Goal: Task Accomplishment & Management: Use online tool/utility

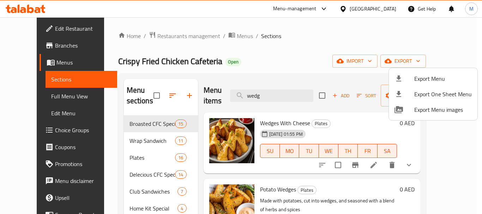
click at [155, 36] on div at bounding box center [241, 107] width 482 height 214
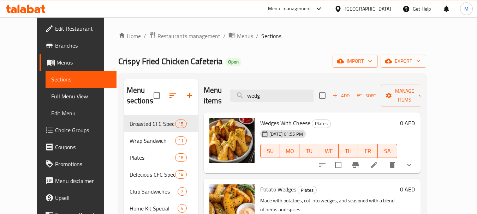
click at [157, 36] on span "Restaurants management" at bounding box center [188, 36] width 63 height 8
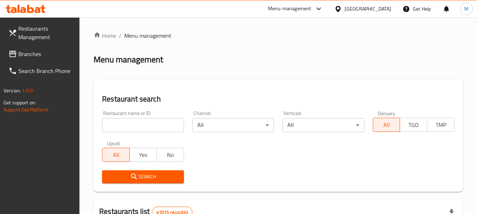
drag, startPoint x: 146, startPoint y: 124, endPoint x: 142, endPoint y: 142, distance: 18.5
click at [146, 124] on input "search" at bounding box center [143, 125] width 82 height 14
paste input "Qarmshaat"
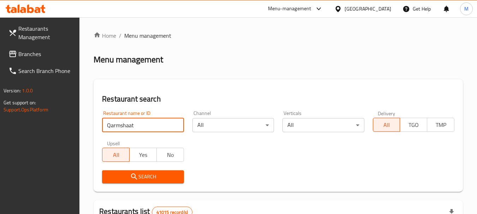
type input "Qarmshaat"
click at [140, 174] on span "Search" at bounding box center [143, 177] width 70 height 9
click at [140, 174] on div at bounding box center [238, 107] width 477 height 214
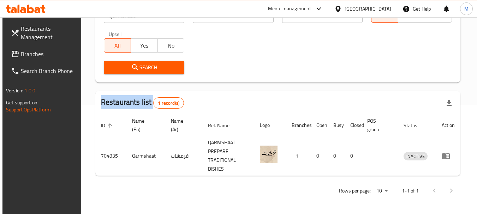
scroll to position [109, 0]
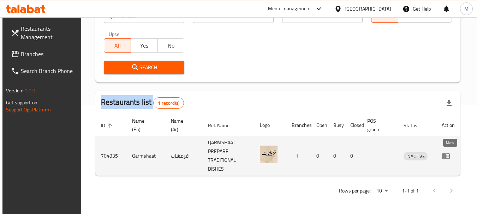
click at [447, 159] on icon "enhanced table" at bounding box center [446, 156] width 8 height 8
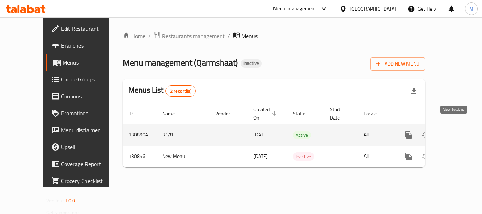
click at [453, 127] on link "enhanced table" at bounding box center [459, 135] width 17 height 17
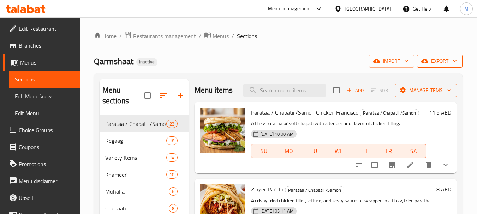
click at [442, 59] on span "export" at bounding box center [440, 61] width 34 height 9
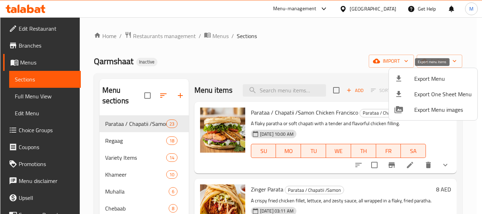
click at [431, 77] on span "Export Menu" at bounding box center [443, 78] width 58 height 8
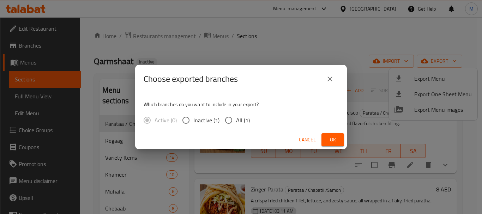
click at [239, 118] on span "All (1)" at bounding box center [243, 120] width 14 height 8
click at [236, 118] on input "All (1)" at bounding box center [228, 120] width 15 height 15
radio input "true"
click at [328, 136] on span "Ok" at bounding box center [332, 140] width 11 height 9
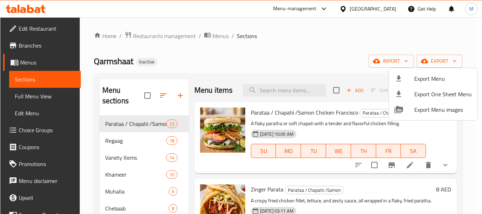
click at [264, 54] on div at bounding box center [241, 107] width 482 height 214
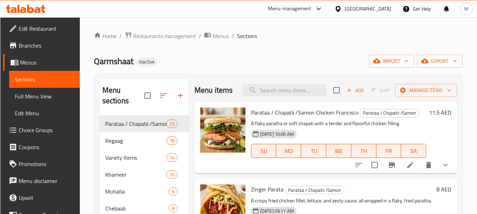
click at [316, 68] on div "Home / Restaurants management / Menus / Sections Qarmshaat Inactive import expo…" at bounding box center [278, 165] width 369 height 268
click at [204, 60] on div "Qarmshaat Inactive import export" at bounding box center [278, 61] width 369 height 13
drag, startPoint x: 228, startPoint y: 80, endPoint x: 183, endPoint y: 57, distance: 50.7
click at [226, 79] on div "Menu items Add Sort Manage items" at bounding box center [325, 90] width 262 height 23
click at [50, 33] on span "Edit Restaurant" at bounding box center [47, 28] width 56 height 8
